Goal: Task Accomplishment & Management: Manage account settings

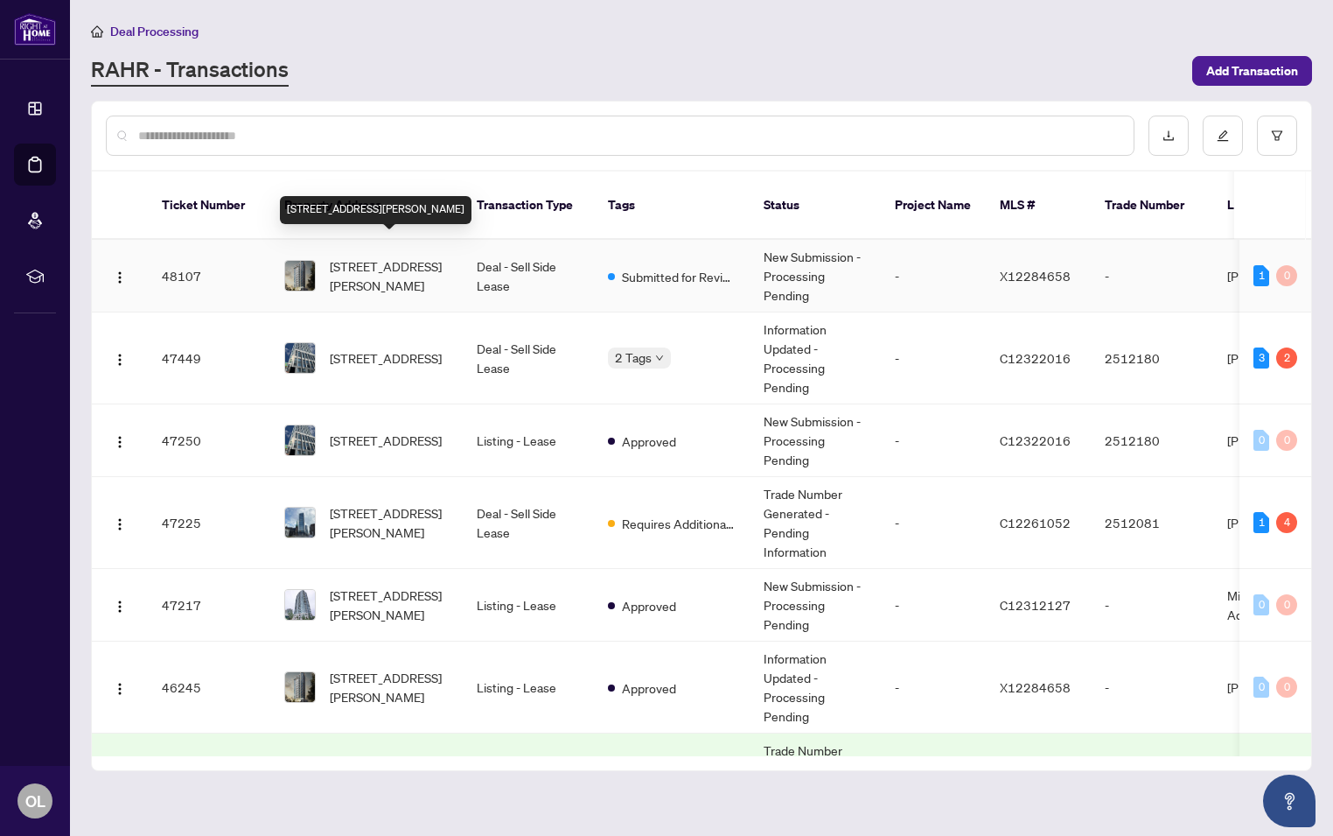
click at [388, 256] on span "[STREET_ADDRESS][PERSON_NAME]" at bounding box center [389, 275] width 119 height 38
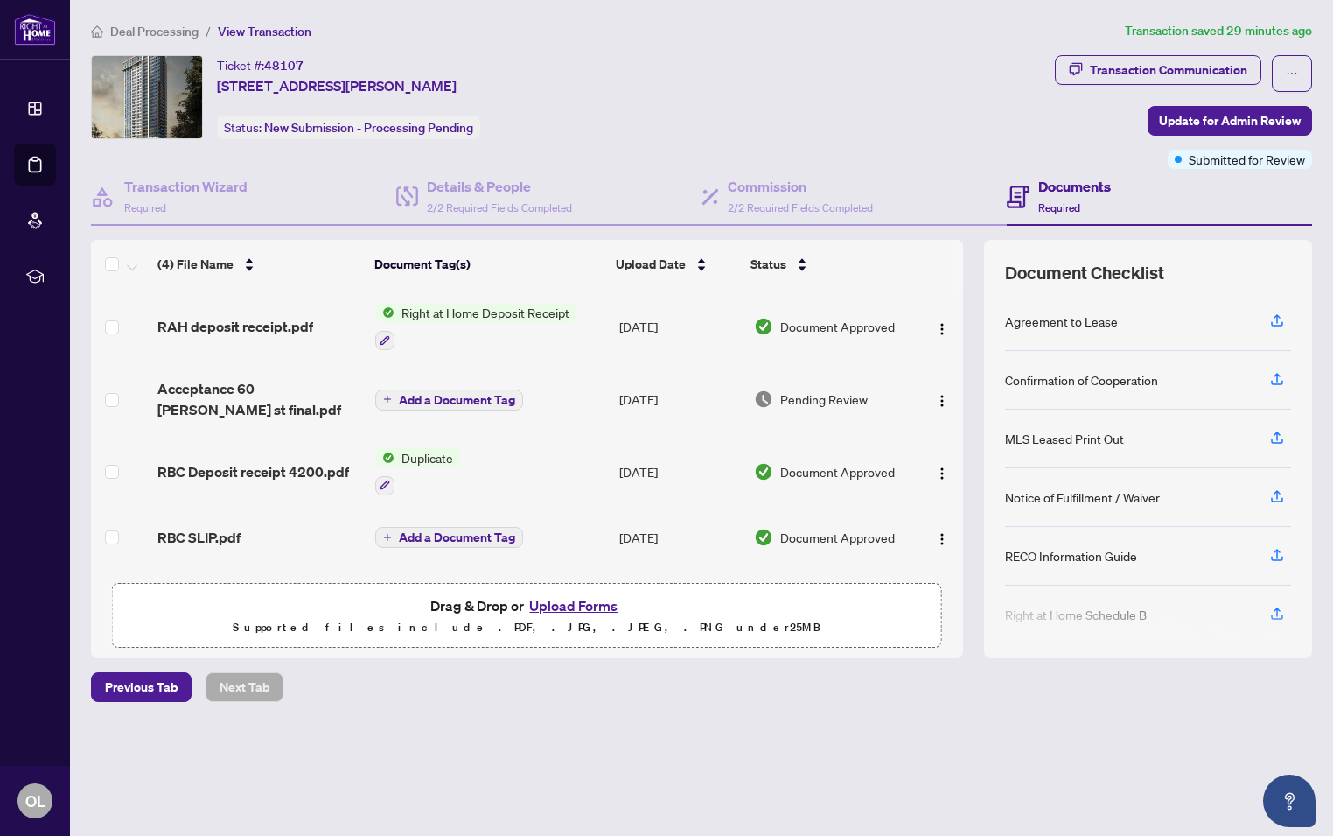
click at [506, 307] on span "Right at Home Deposit Receipt" at bounding box center [486, 312] width 182 height 19
click at [496, 388] on span "Right at Home Deposit Receipt" at bounding box center [485, 395] width 182 height 19
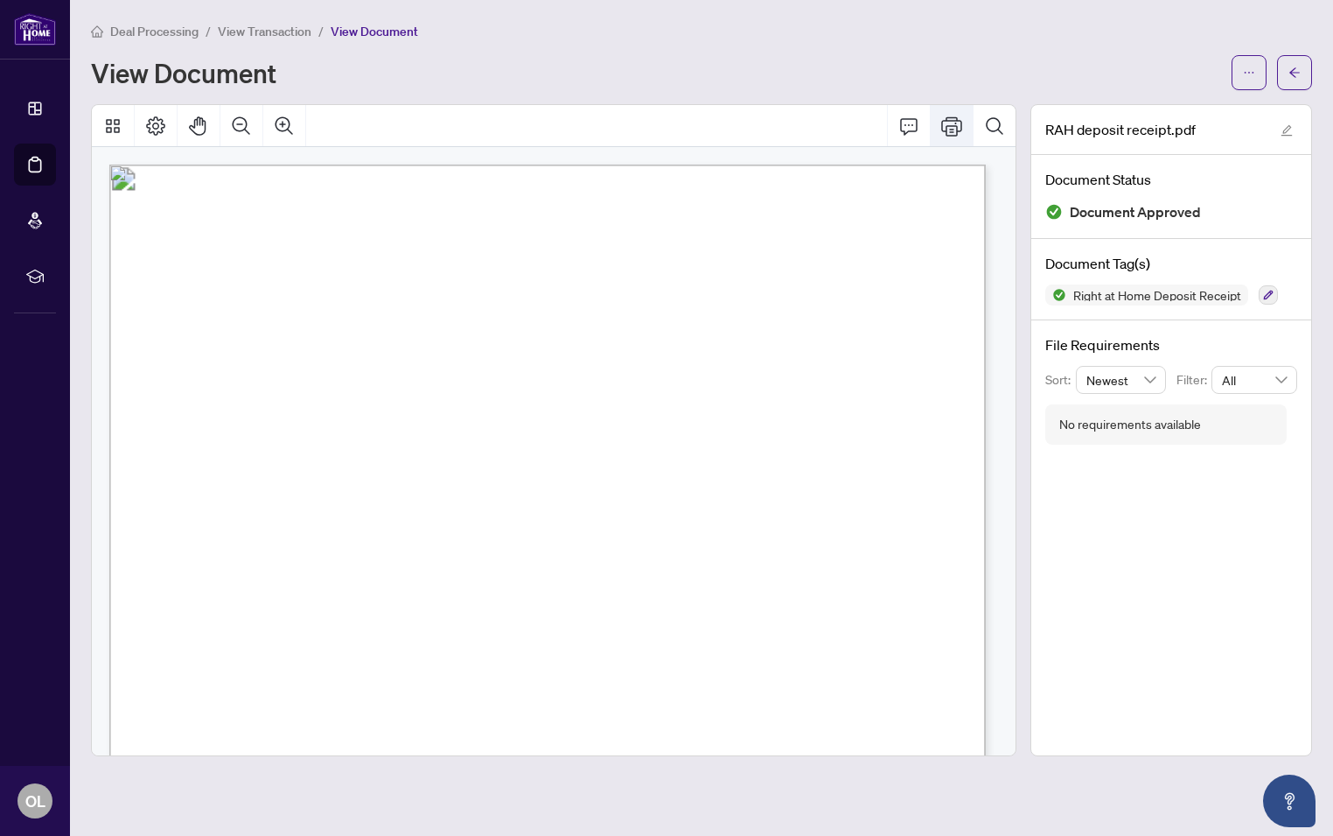
click at [950, 127] on icon "Print" at bounding box center [951, 125] width 21 height 21
click at [1289, 68] on icon "arrow-left" at bounding box center [1295, 72] width 12 height 12
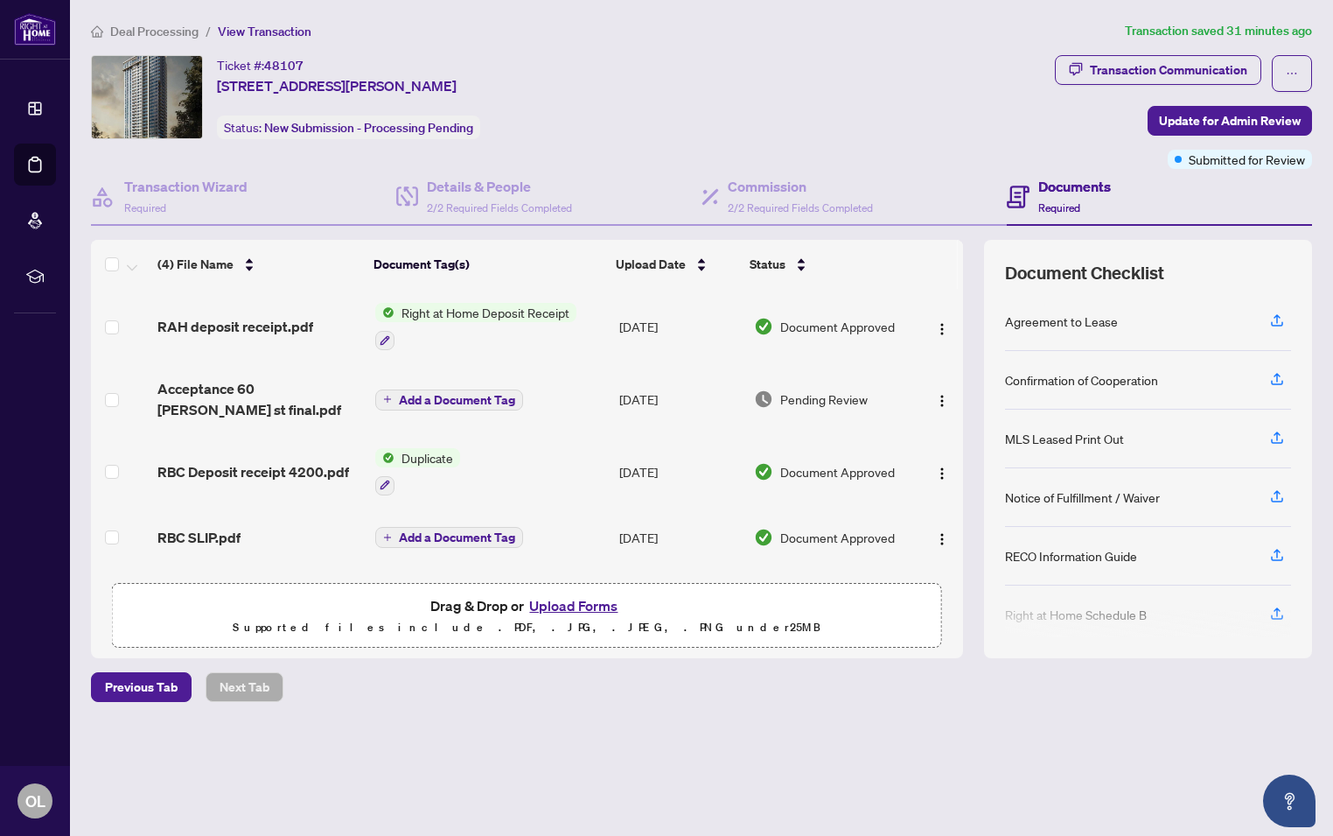
click at [445, 394] on span "Add a Document Tag" at bounding box center [457, 400] width 116 height 12
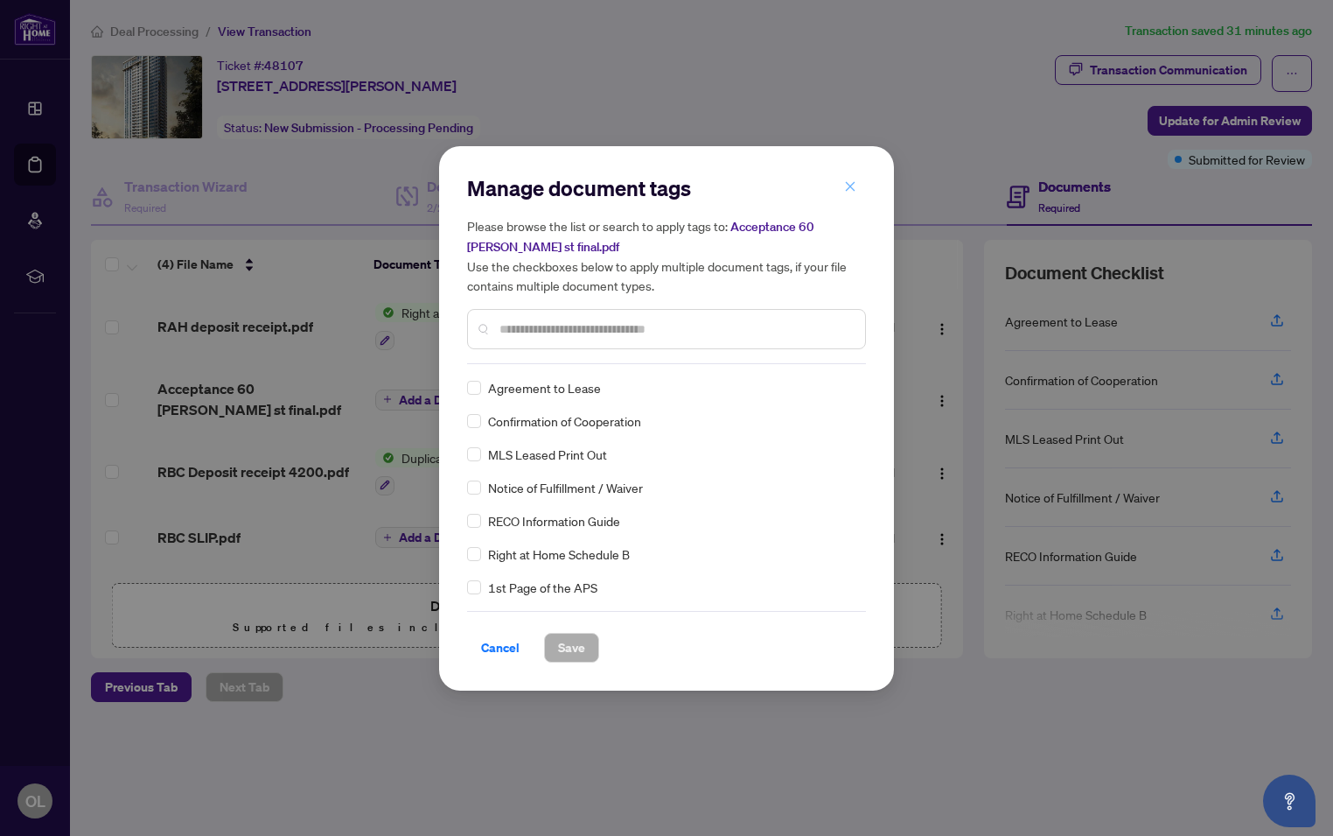
click at [853, 185] on icon "close" at bounding box center [850, 186] width 12 height 12
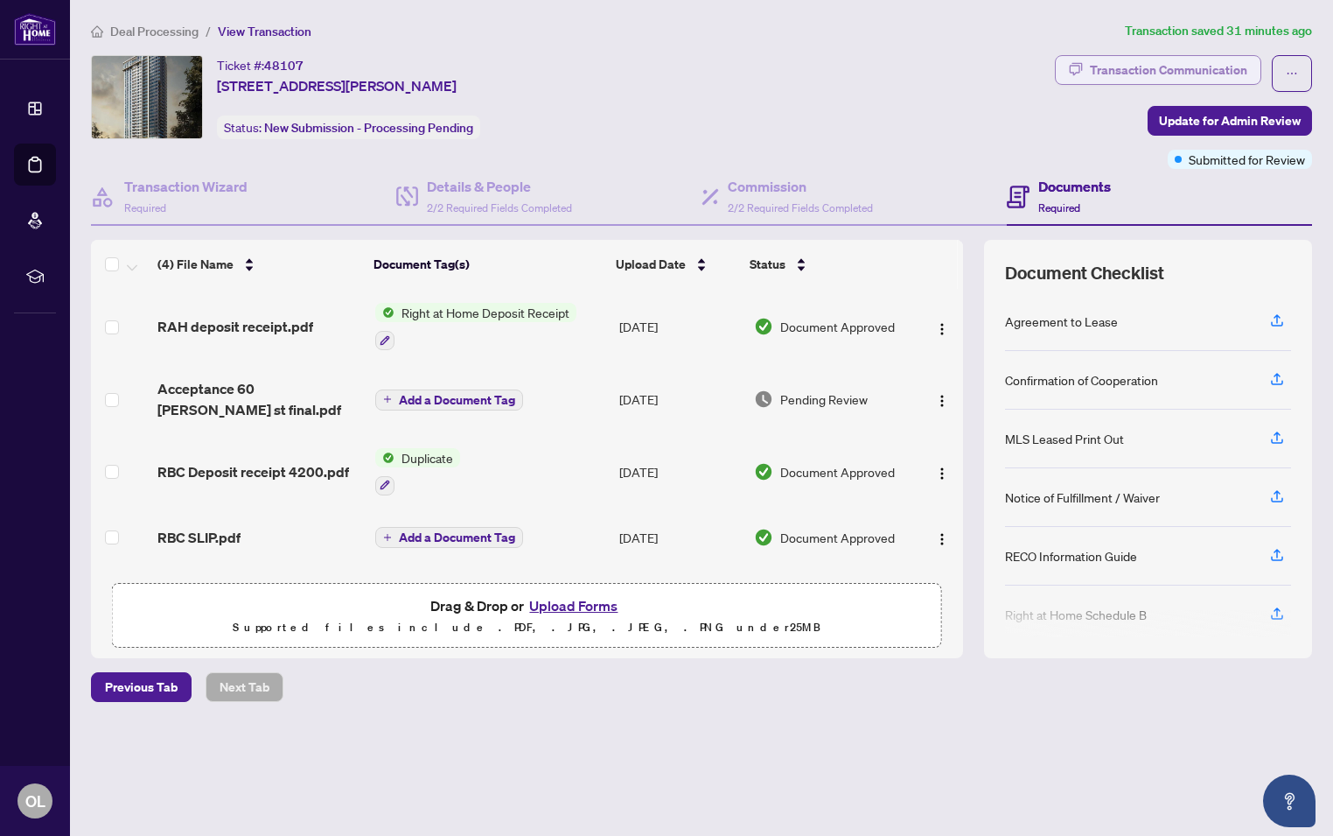
click at [1162, 66] on div "Transaction Communication" at bounding box center [1168, 70] width 157 height 28
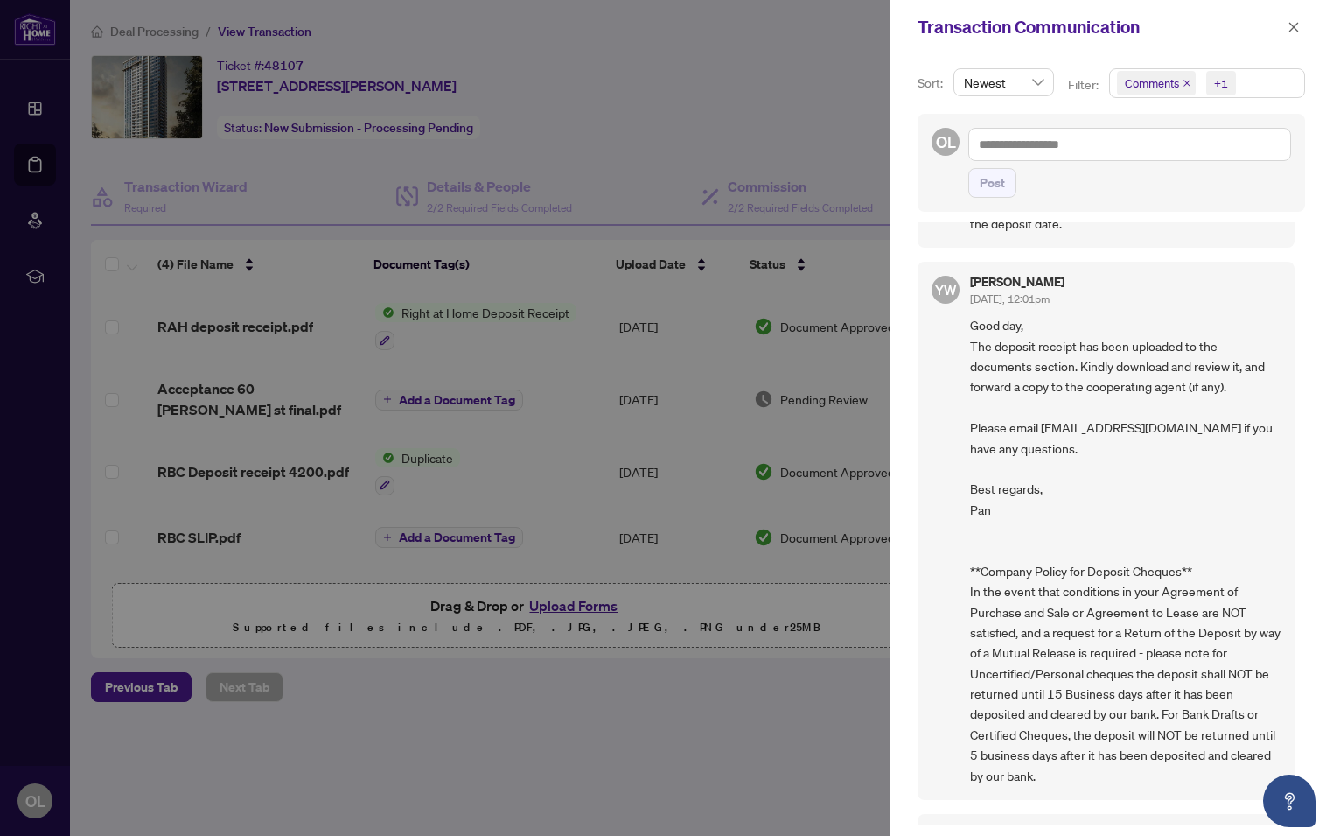
scroll to position [411, 0]
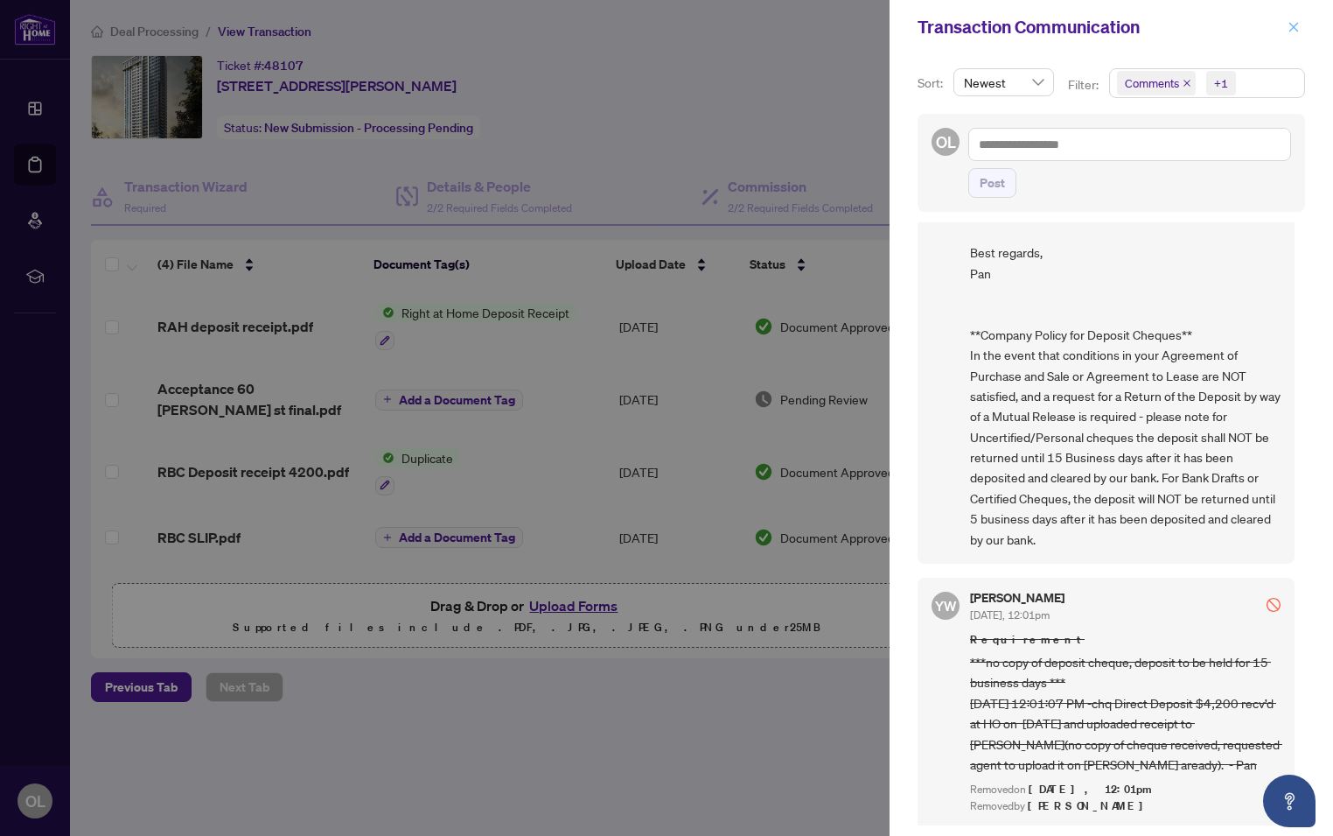
click at [1295, 23] on icon "close" at bounding box center [1294, 27] width 12 height 12
